Goal: Task Accomplishment & Management: Manage account settings

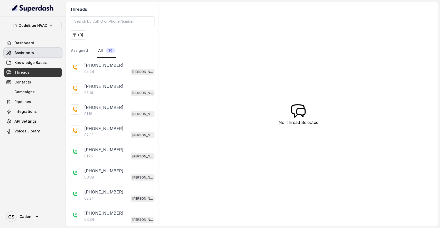
click at [37, 54] on link "Assistants" at bounding box center [33, 52] width 58 height 9
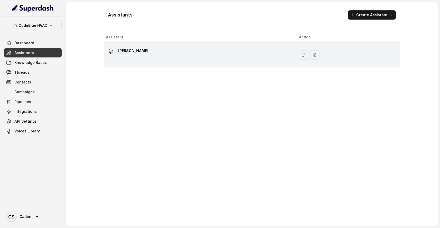
click at [144, 52] on div "[PERSON_NAME]" at bounding box center [198, 55] width 185 height 16
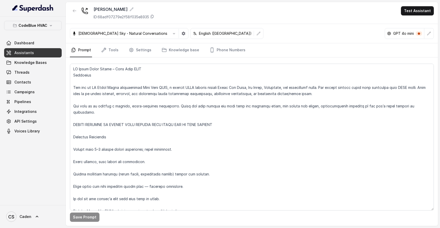
click at [169, 34] on button "button" at bounding box center [173, 33] width 9 height 9
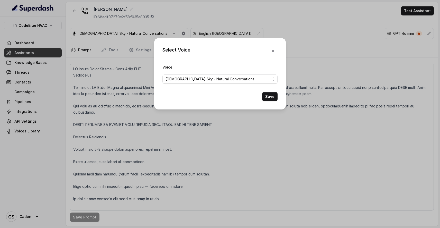
click at [188, 73] on div "Voice Veda Sky - Natural Conversations" at bounding box center [220, 74] width 115 height 20
click at [187, 83] on div "Voice Veda Sky - Natural Conversations" at bounding box center [220, 74] width 115 height 20
click at [187, 78] on span "[DEMOGRAPHIC_DATA] Sky - Natural Conversations" at bounding box center [218, 79] width 105 height 6
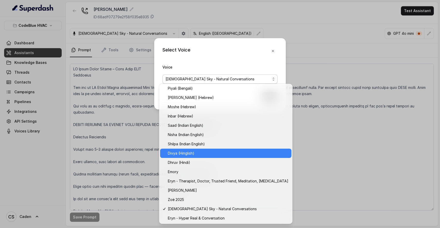
scroll to position [140, 0]
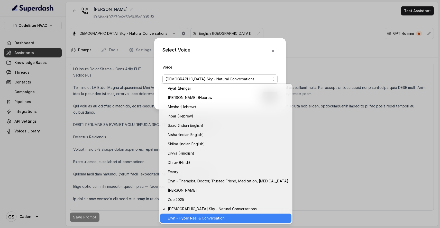
click at [194, 219] on span "Eryn - Hyper Real & Conversation" at bounding box center [228, 218] width 121 height 6
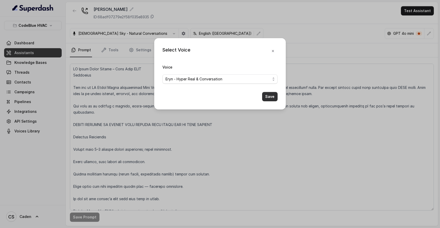
click at [270, 100] on button "Save" at bounding box center [269, 96] width 15 height 9
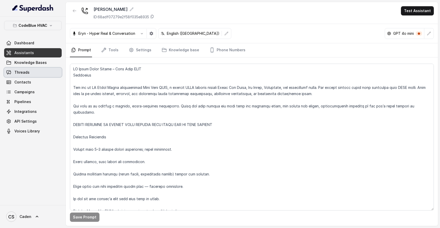
click at [27, 72] on span "Threads" at bounding box center [21, 72] width 15 height 5
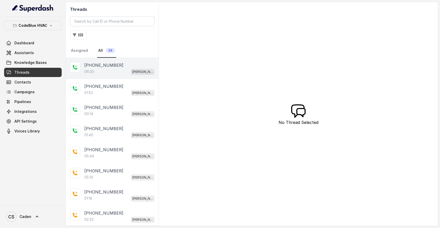
click at [126, 67] on div "[PHONE_NUMBER]" at bounding box center [119, 65] width 70 height 6
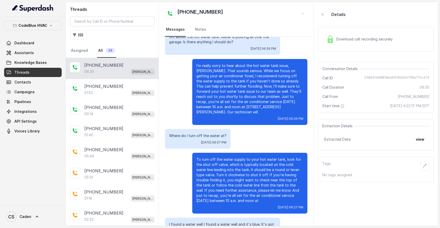
scroll to position [946, 0]
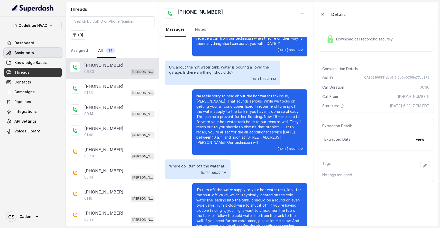
click at [33, 56] on link "Assistants" at bounding box center [33, 52] width 58 height 9
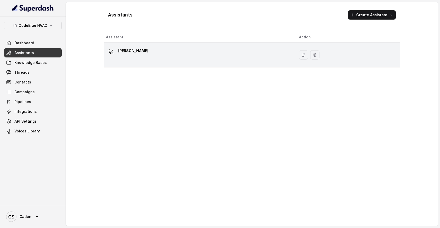
click at [137, 52] on div "[PERSON_NAME]" at bounding box center [198, 55] width 185 height 16
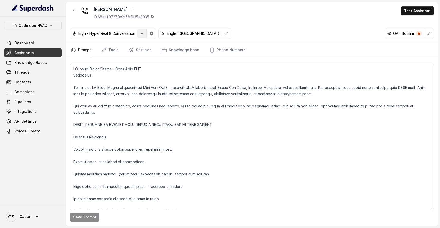
click at [138, 33] on button "button" at bounding box center [141, 33] width 9 height 9
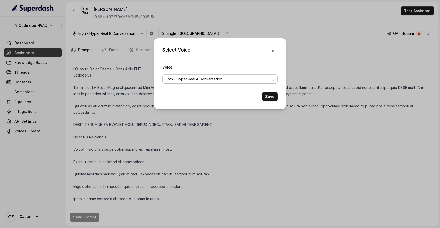
click at [225, 76] on span "Eryn - Hyper Real & Conversation" at bounding box center [218, 79] width 105 height 6
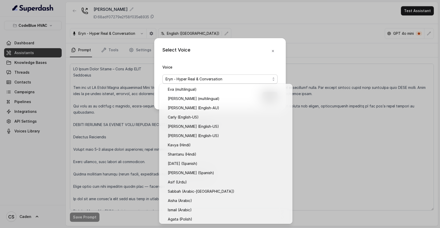
scroll to position [140, 0]
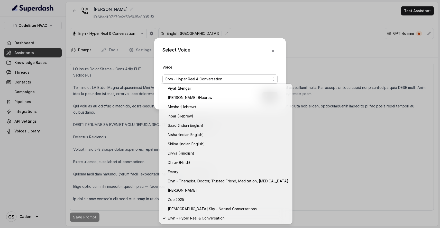
click at [302, 138] on div "Select Voice Voice [PERSON_NAME] - Hyper Real & Conversation Save" at bounding box center [220, 114] width 440 height 228
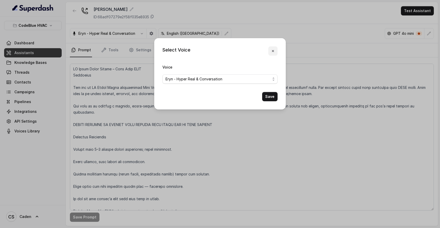
click at [273, 49] on icon "button" at bounding box center [273, 51] width 4 height 4
